Goal: Transaction & Acquisition: Purchase product/service

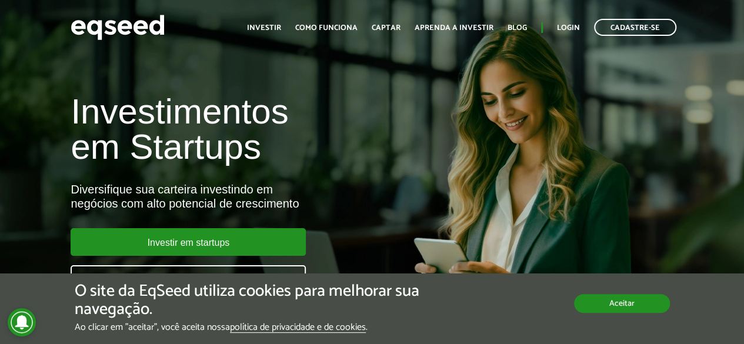
click at [611, 304] on button "Aceitar" at bounding box center [622, 303] width 96 height 19
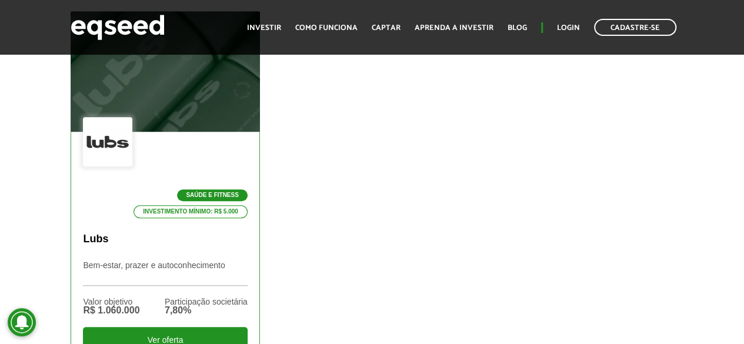
scroll to position [529, 0]
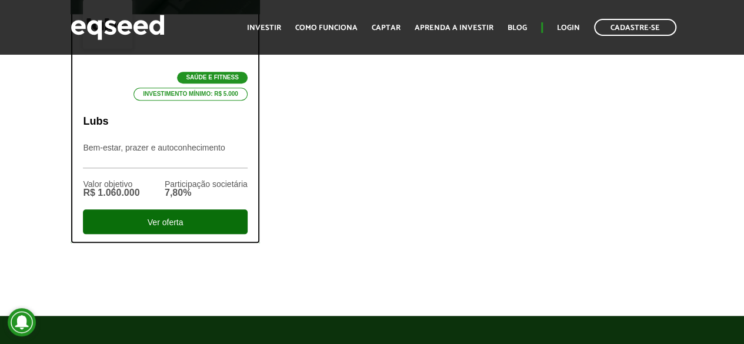
click at [155, 220] on div "Ver oferta" at bounding box center [165, 221] width 164 height 25
